Goal: Navigation & Orientation: Find specific page/section

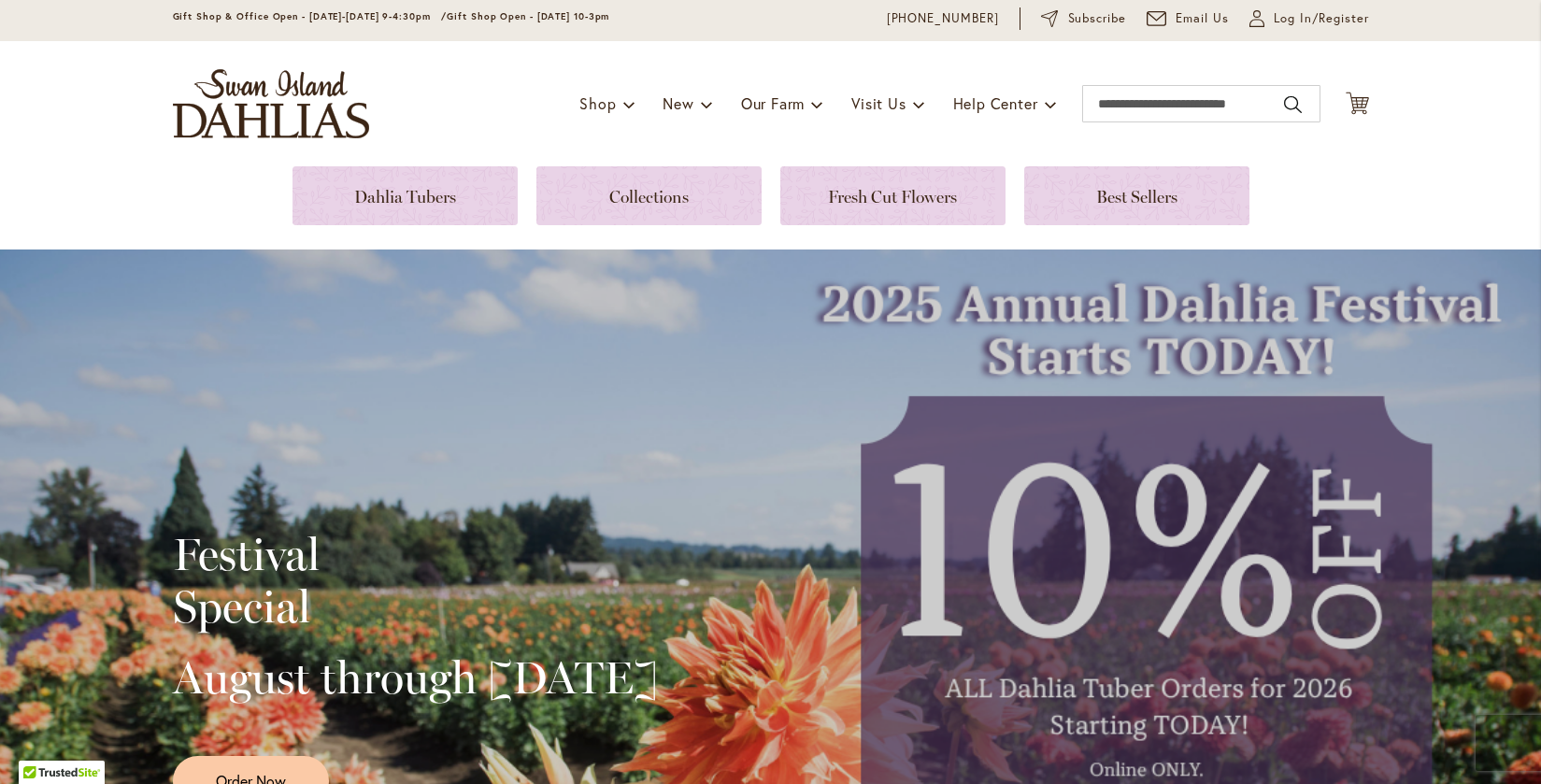
scroll to position [67, 0]
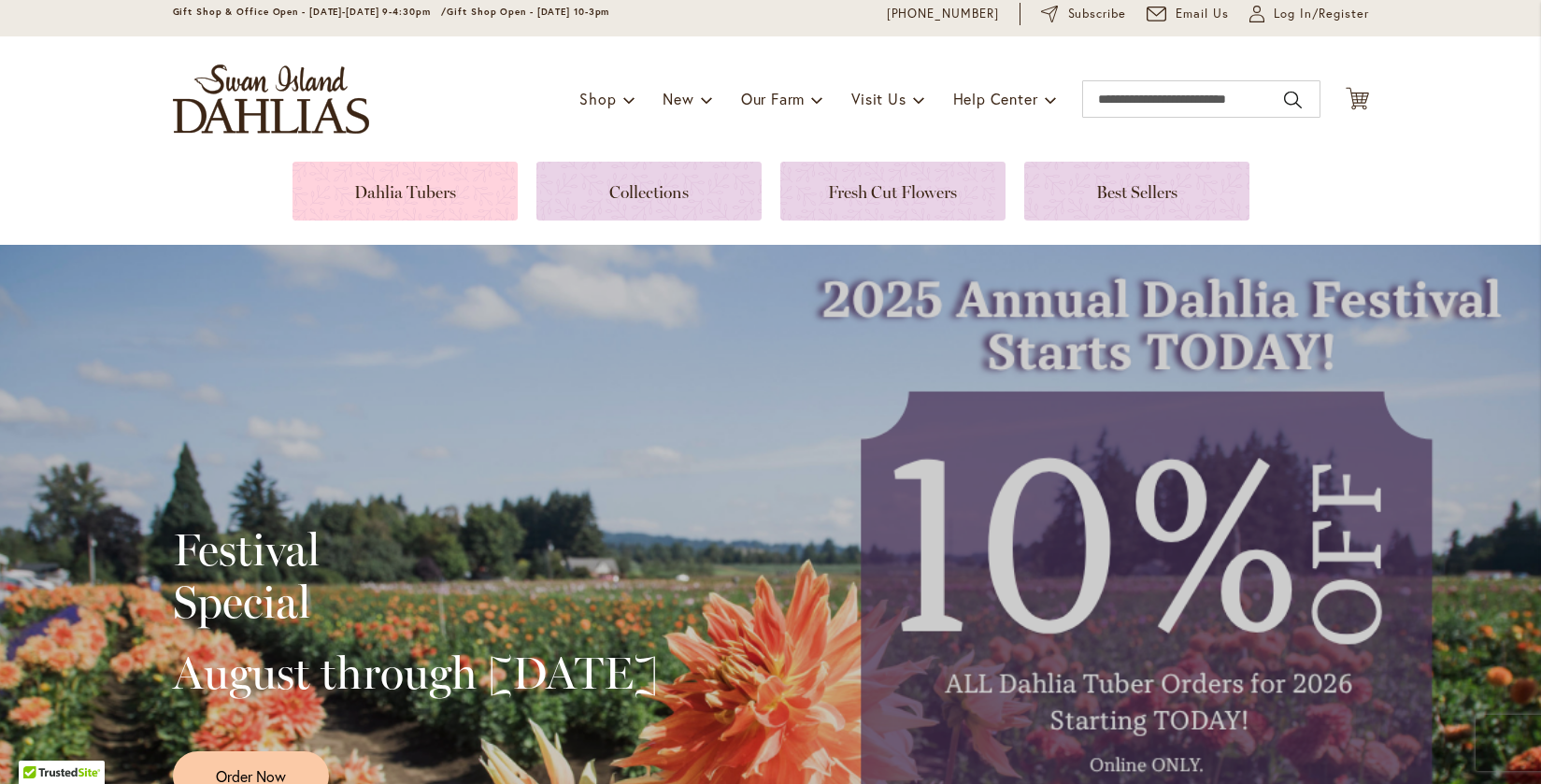
click at [444, 190] on link at bounding box center [405, 191] width 225 height 59
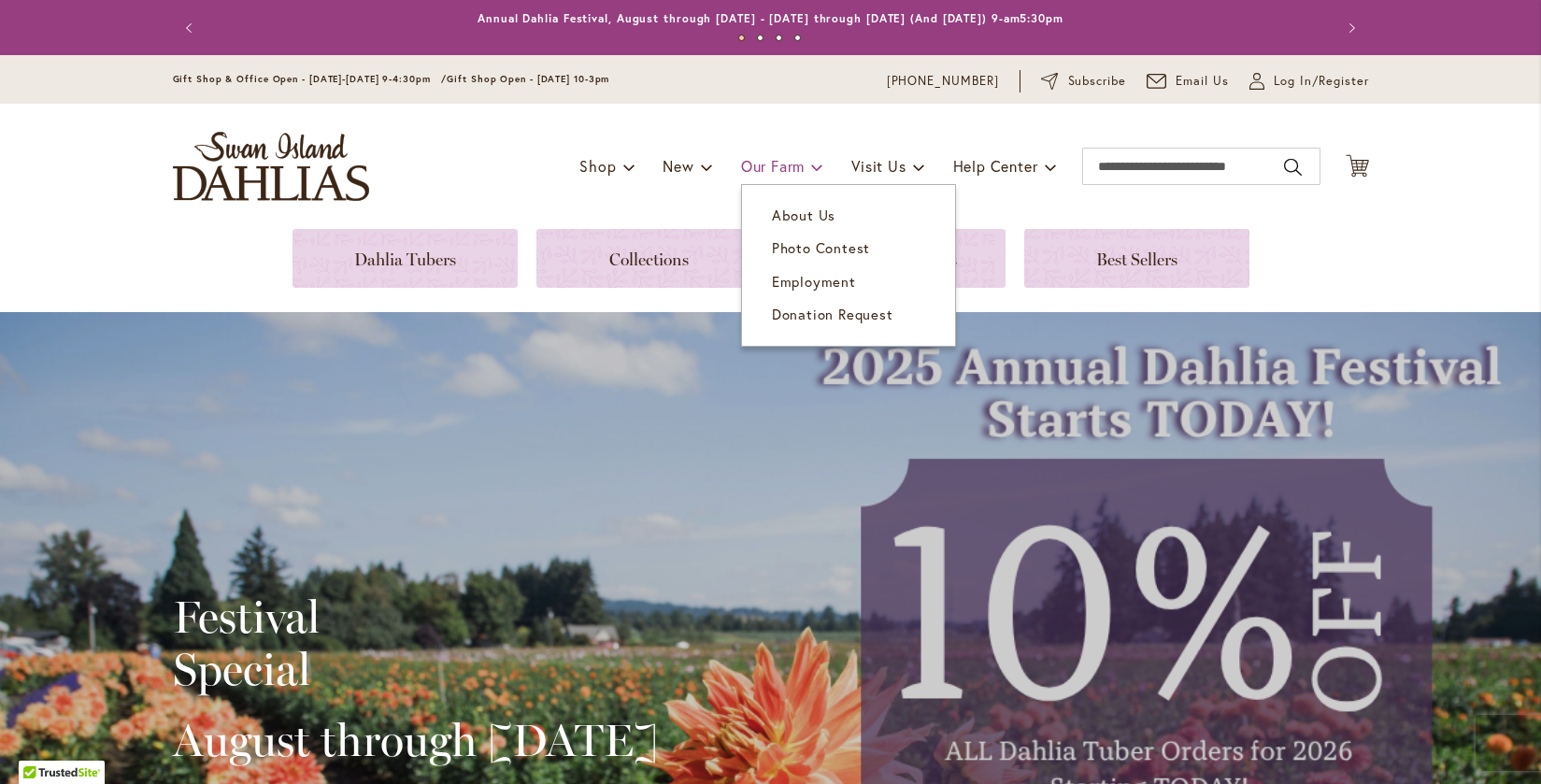
click at [796, 173] on span "Our Farm" at bounding box center [773, 165] width 63 height 20
